Goal: Navigation & Orientation: Find specific page/section

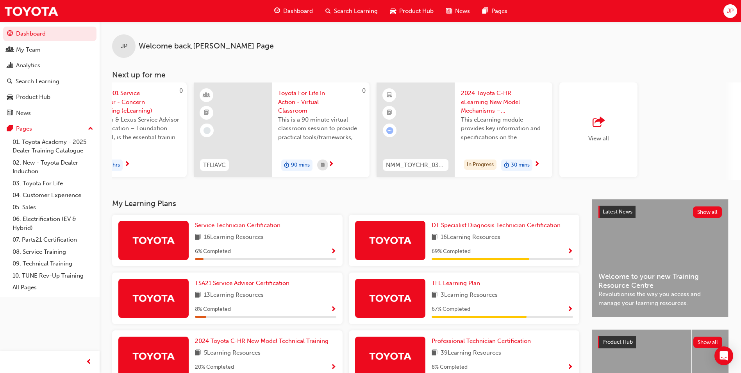
click at [731, 11] on span "JP" at bounding box center [730, 11] width 7 height 9
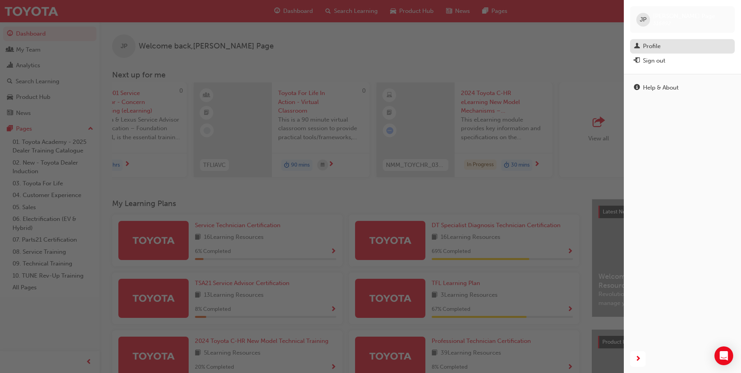
click at [656, 46] on div "Profile" at bounding box center [652, 46] width 18 height 9
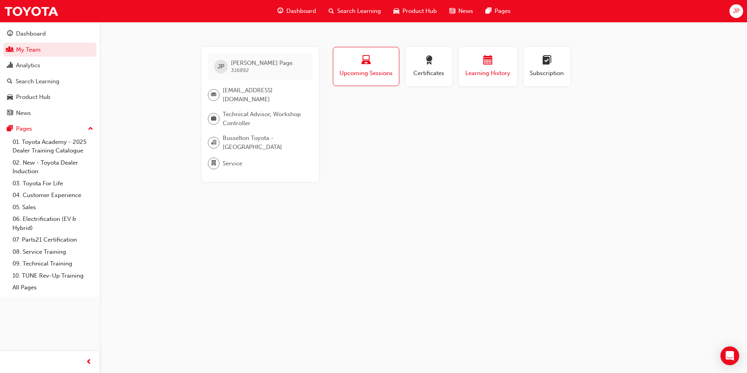
click at [494, 59] on div "button" at bounding box center [488, 61] width 47 height 12
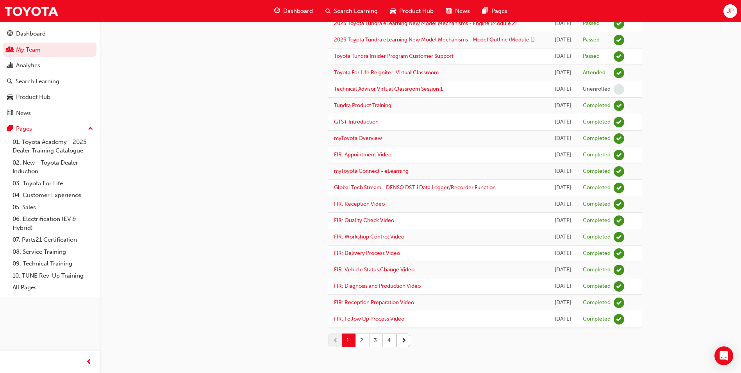
scroll to position [803, 0]
click at [392, 340] on button "4" at bounding box center [390, 340] width 14 height 14
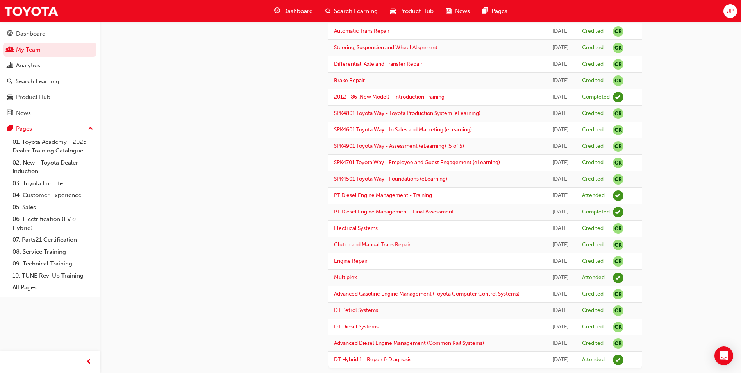
scroll to position [359, 0]
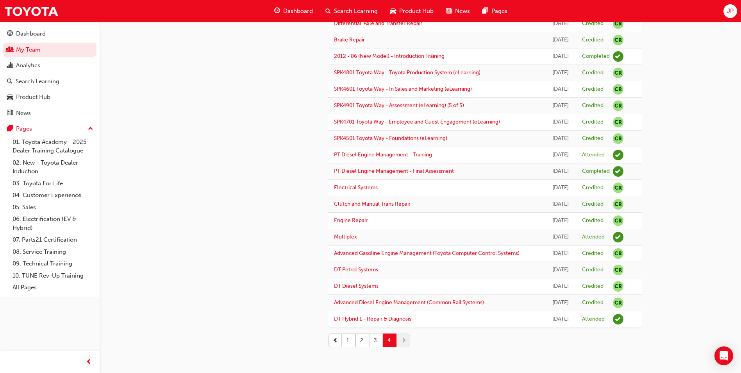
click at [374, 340] on button "3" at bounding box center [376, 340] width 14 height 14
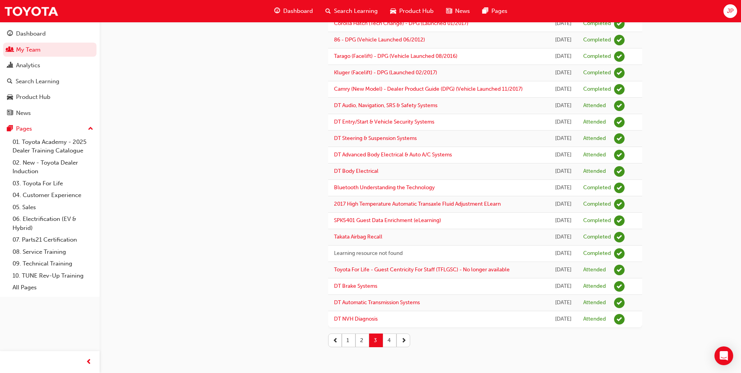
scroll to position [943, 0]
click at [362, 339] on button "2" at bounding box center [363, 340] width 14 height 14
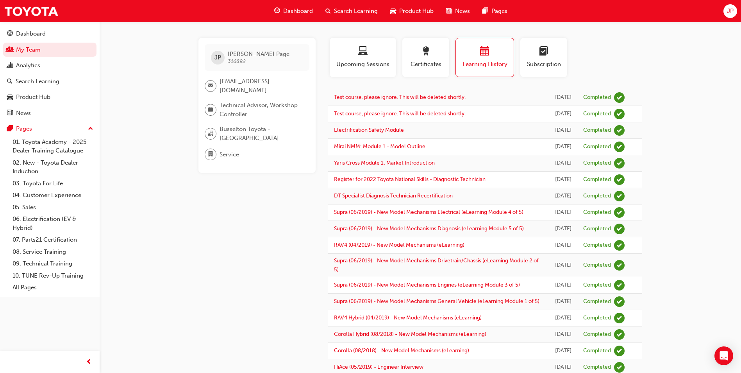
scroll to position [0, 0]
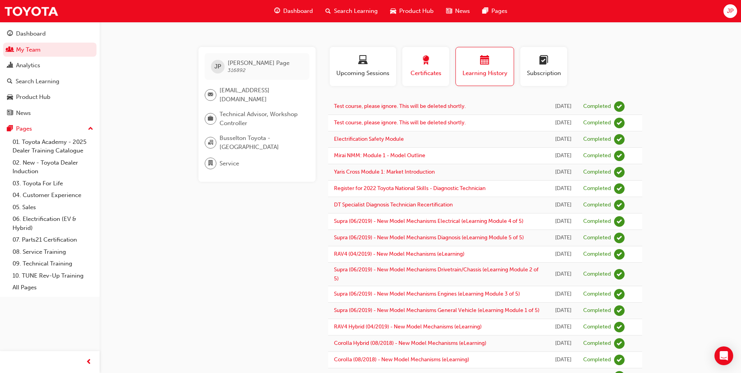
click at [421, 63] on div "button" at bounding box center [425, 61] width 35 height 12
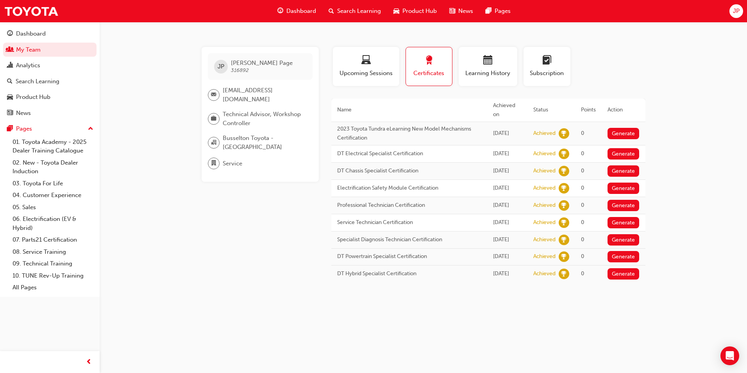
click at [463, 11] on span "News" at bounding box center [465, 11] width 15 height 9
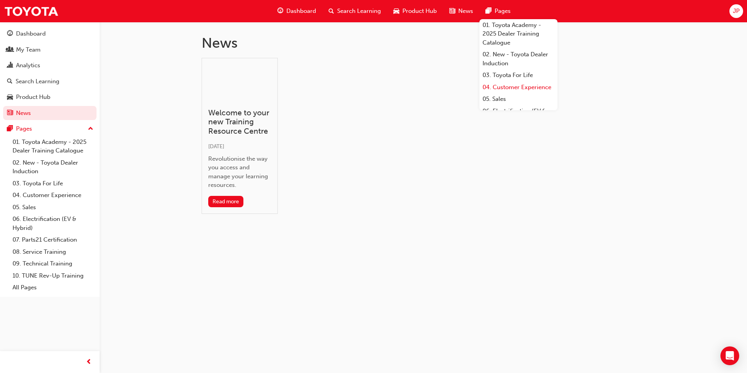
click at [510, 91] on link "04. Customer Experience" at bounding box center [518, 87] width 78 height 12
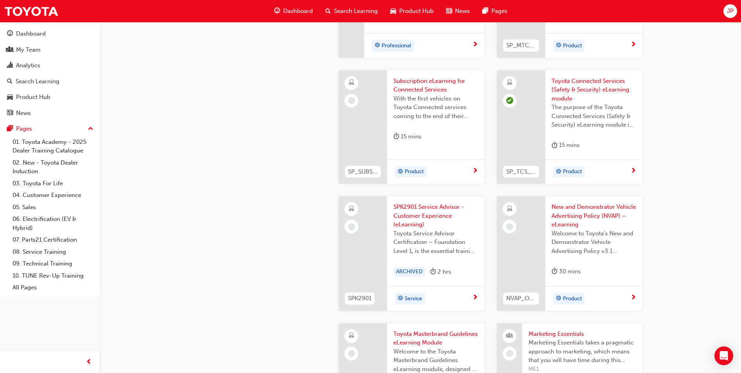
scroll to position [1276, 0]
